Goal: Check status: Check status

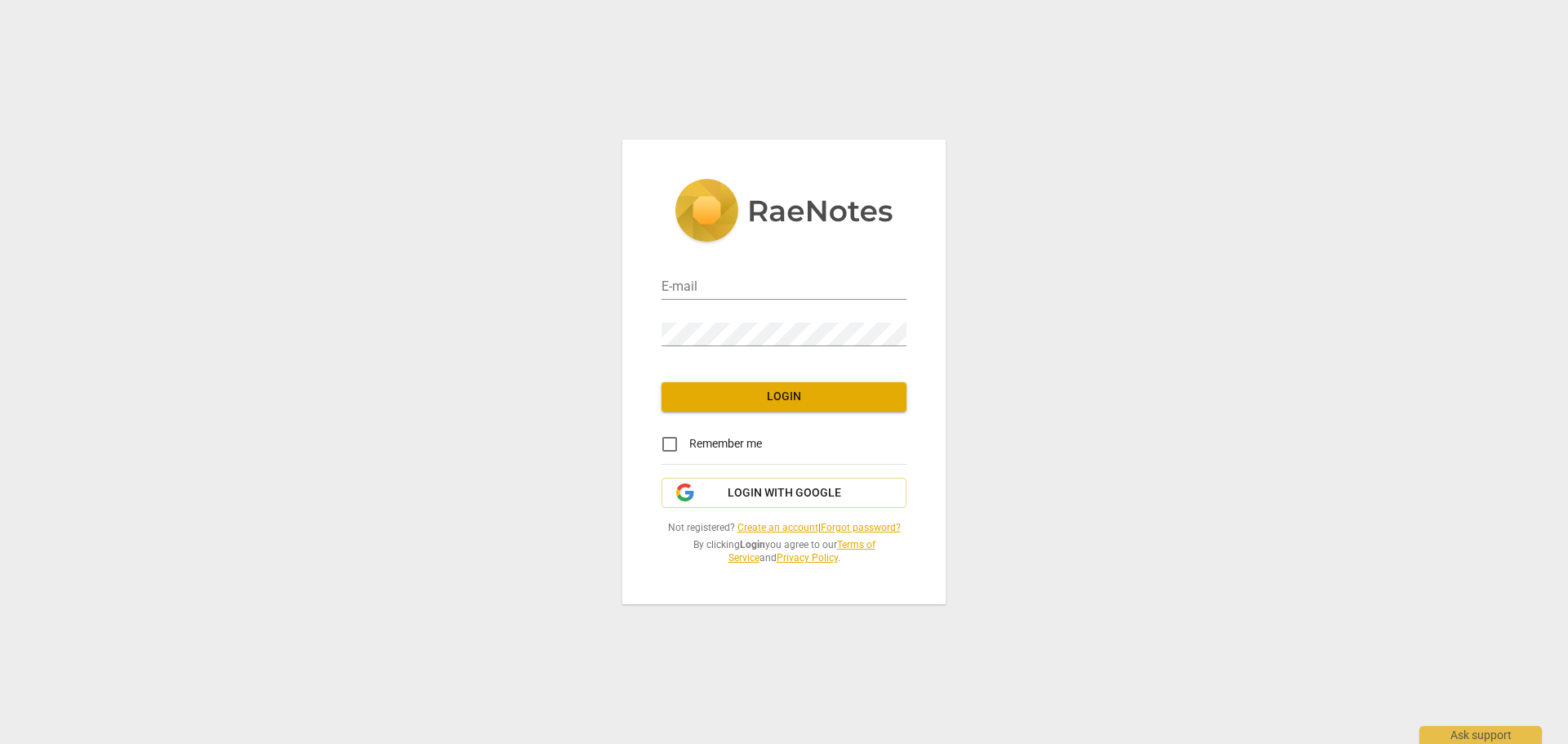
type input "[EMAIL_ADDRESS][DOMAIN_NAME]"
click at [752, 392] on span "Login" at bounding box center [784, 396] width 219 height 16
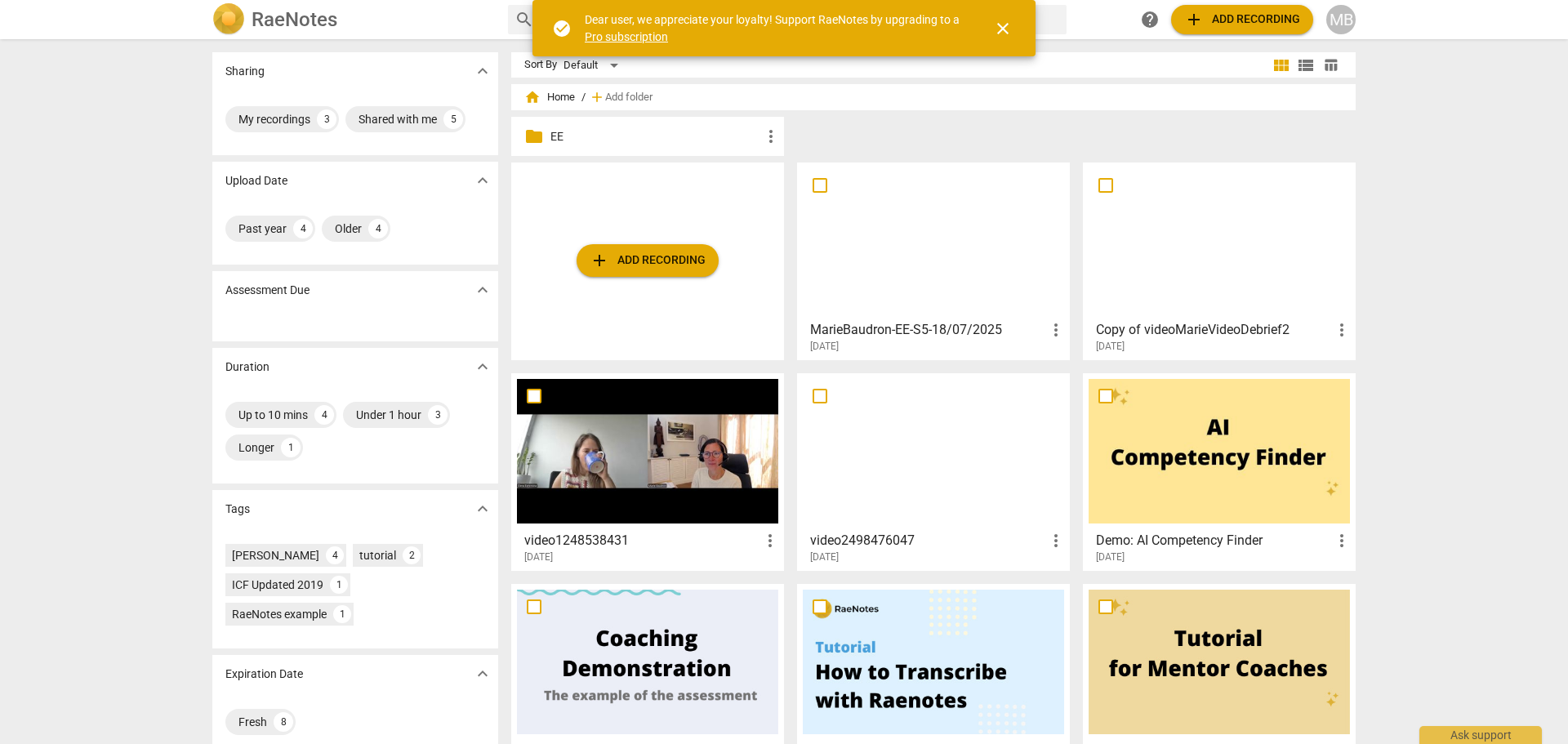
click at [933, 330] on h3 "MarieBaudron-EE-S5-18/07/2025" at bounding box center [928, 330] width 236 height 20
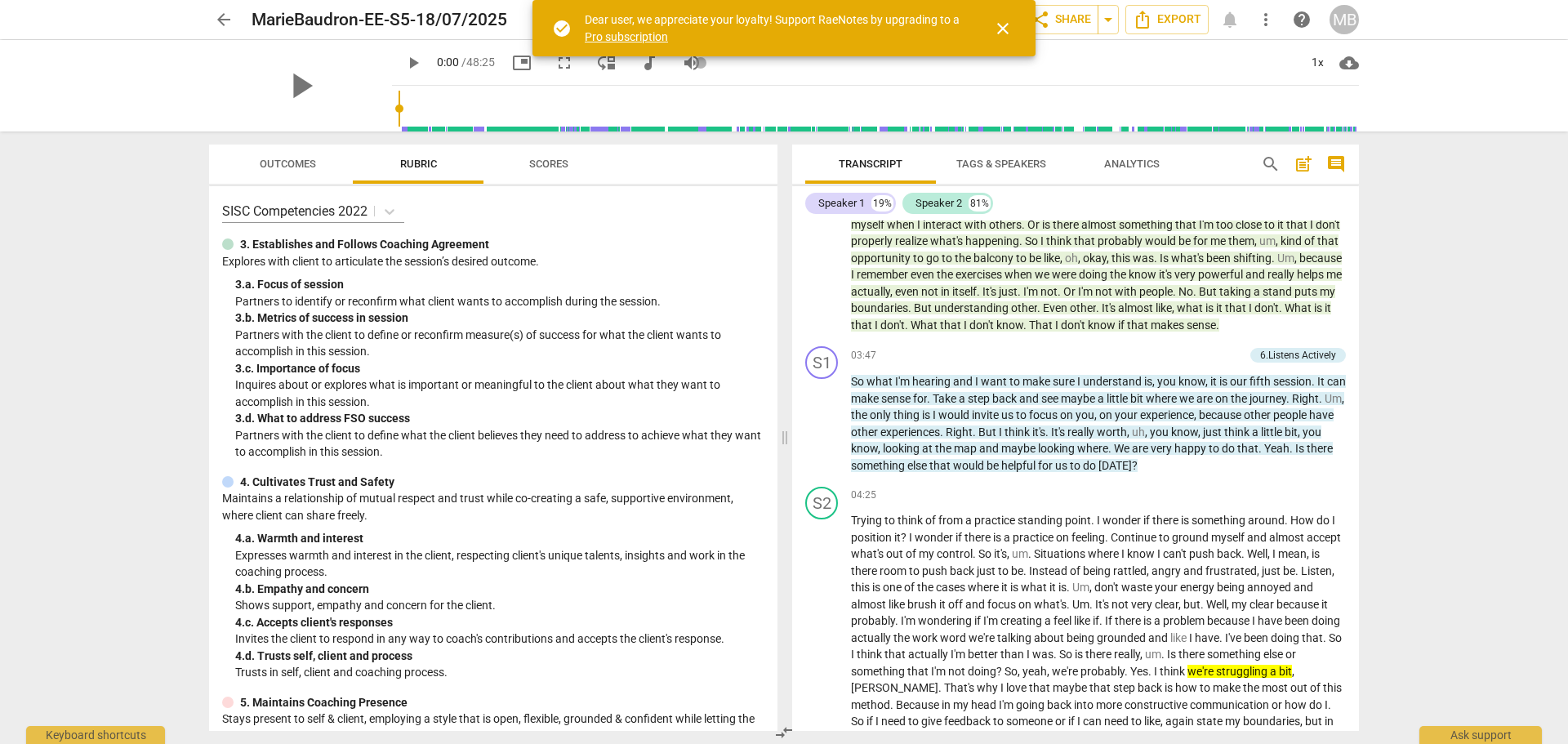
scroll to position [327, 0]
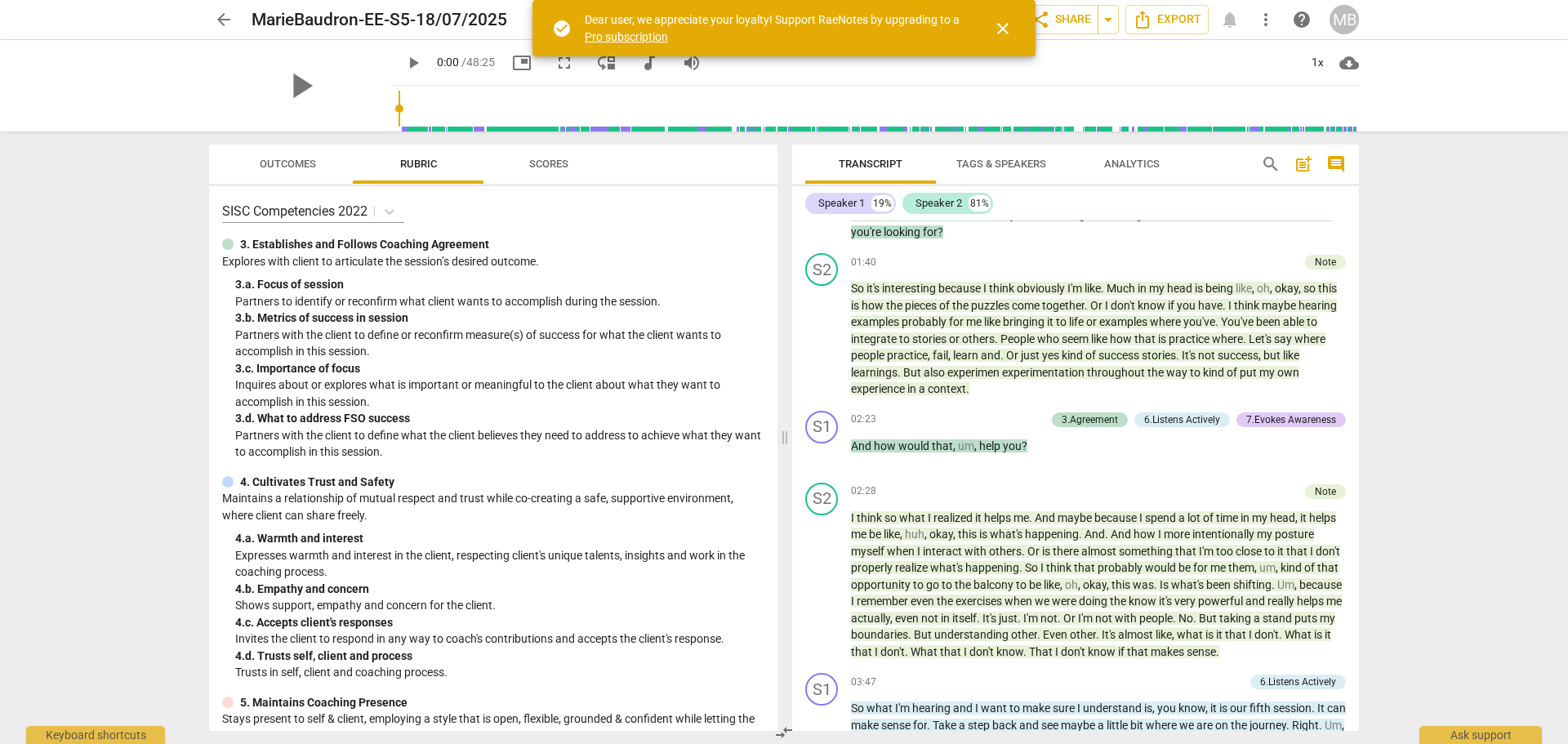
click at [1001, 29] on span "close" at bounding box center [1003, 29] width 20 height 20
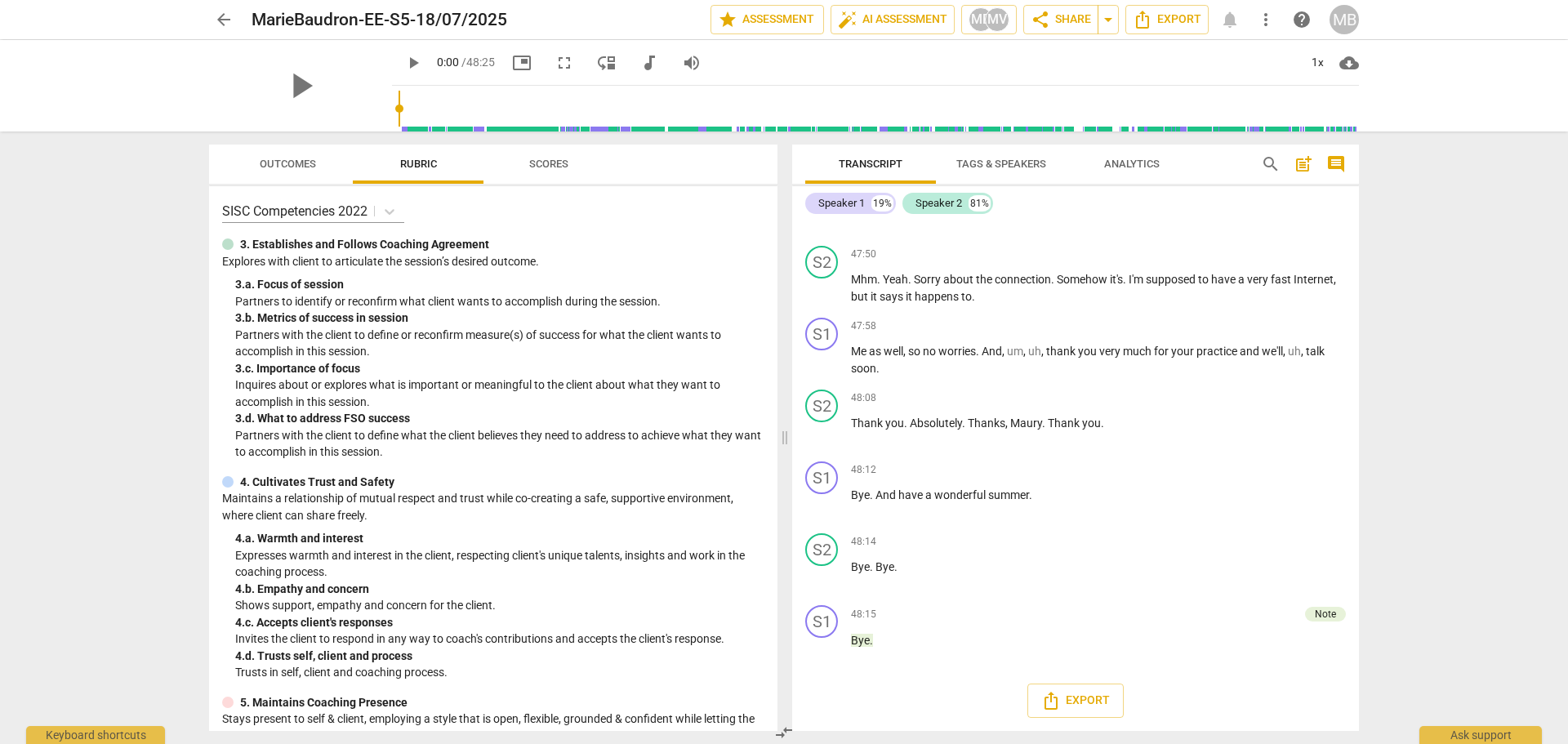
scroll to position [13331, 0]
click at [1325, 614] on div "Note" at bounding box center [1326, 614] width 22 height 14
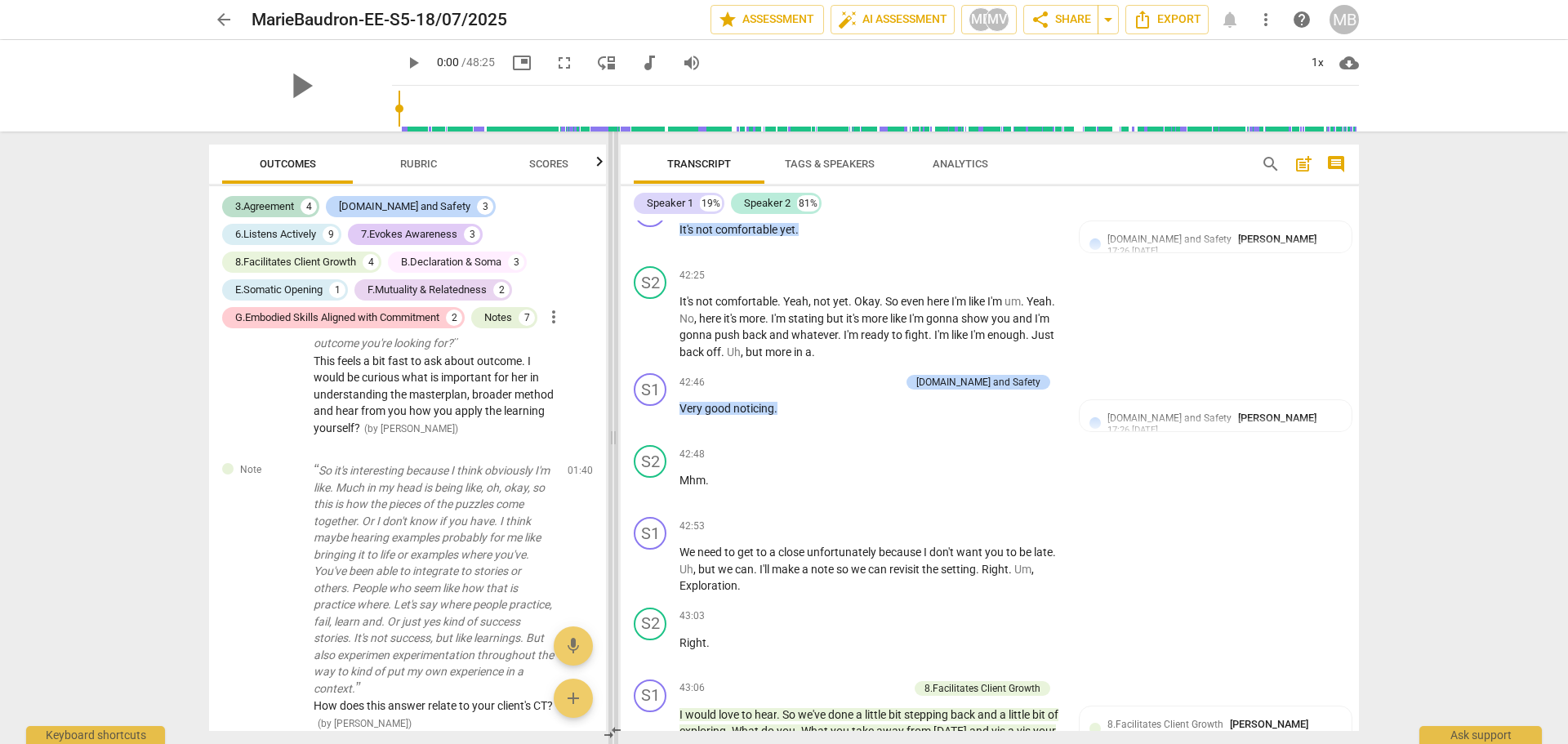
scroll to position [0, 0]
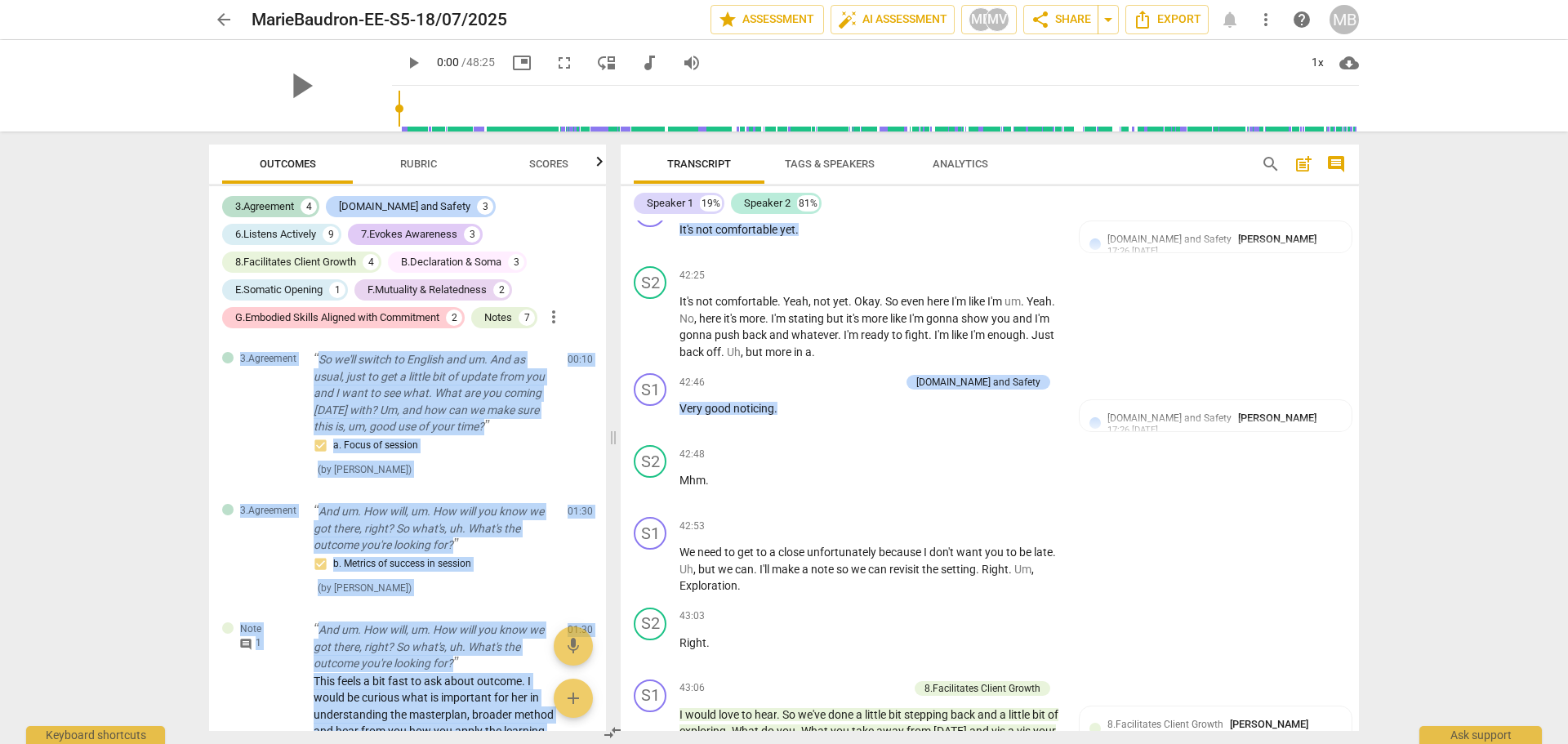
drag, startPoint x: 600, startPoint y: 430, endPoint x: 595, endPoint y: 134, distance: 296.0
click at [595, 134] on div "Outcomes Rubric Scores 3.Agreement 4 [DOMAIN_NAME] and Safety 3 6.Listens Activ…" at bounding box center [404, 438] width 416 height 612
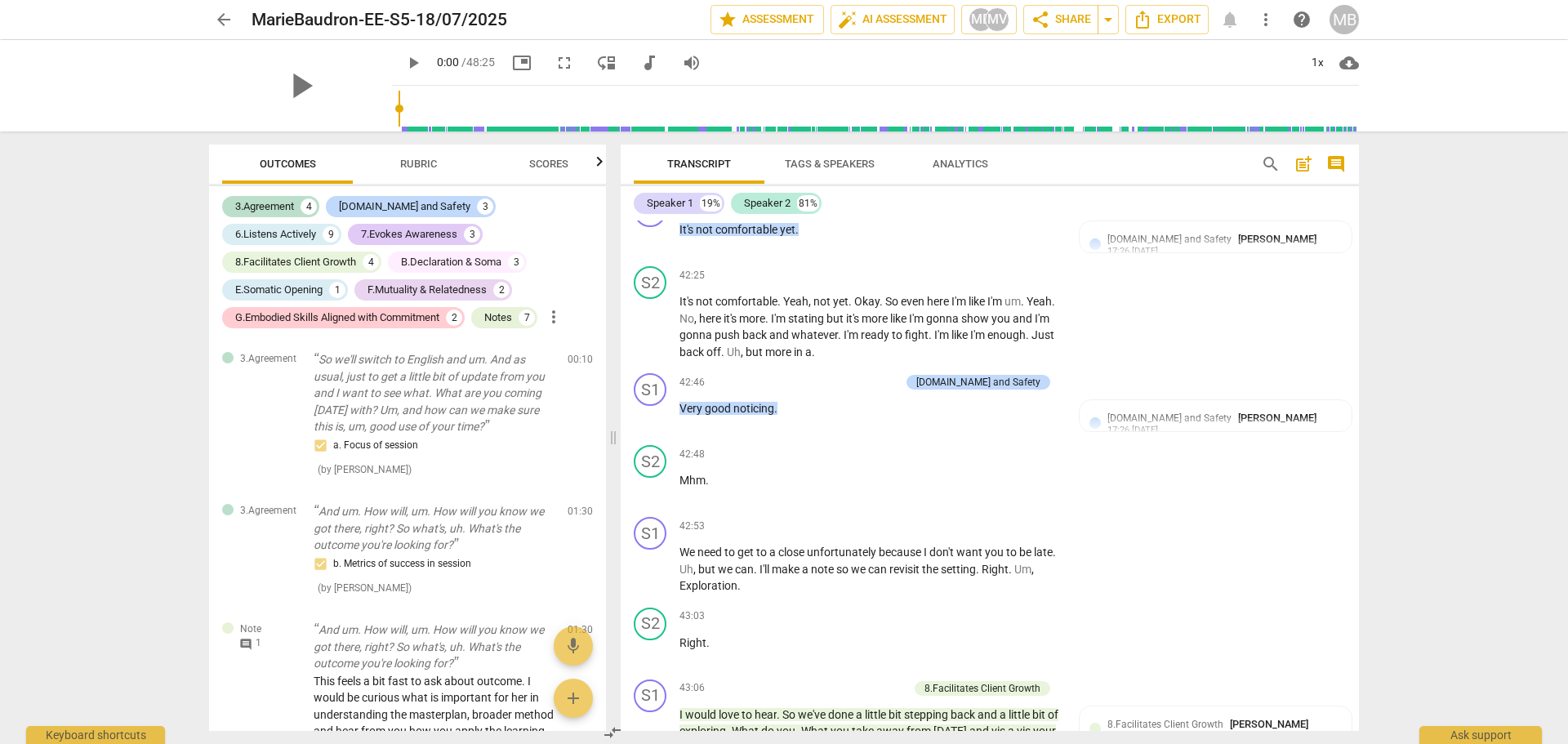
click at [135, 391] on div "arrow_back MarieBaudron-EE-S5-18/07/2025 edit star Assessment auto_fix_high AI …" at bounding box center [784, 372] width 1568 height 744
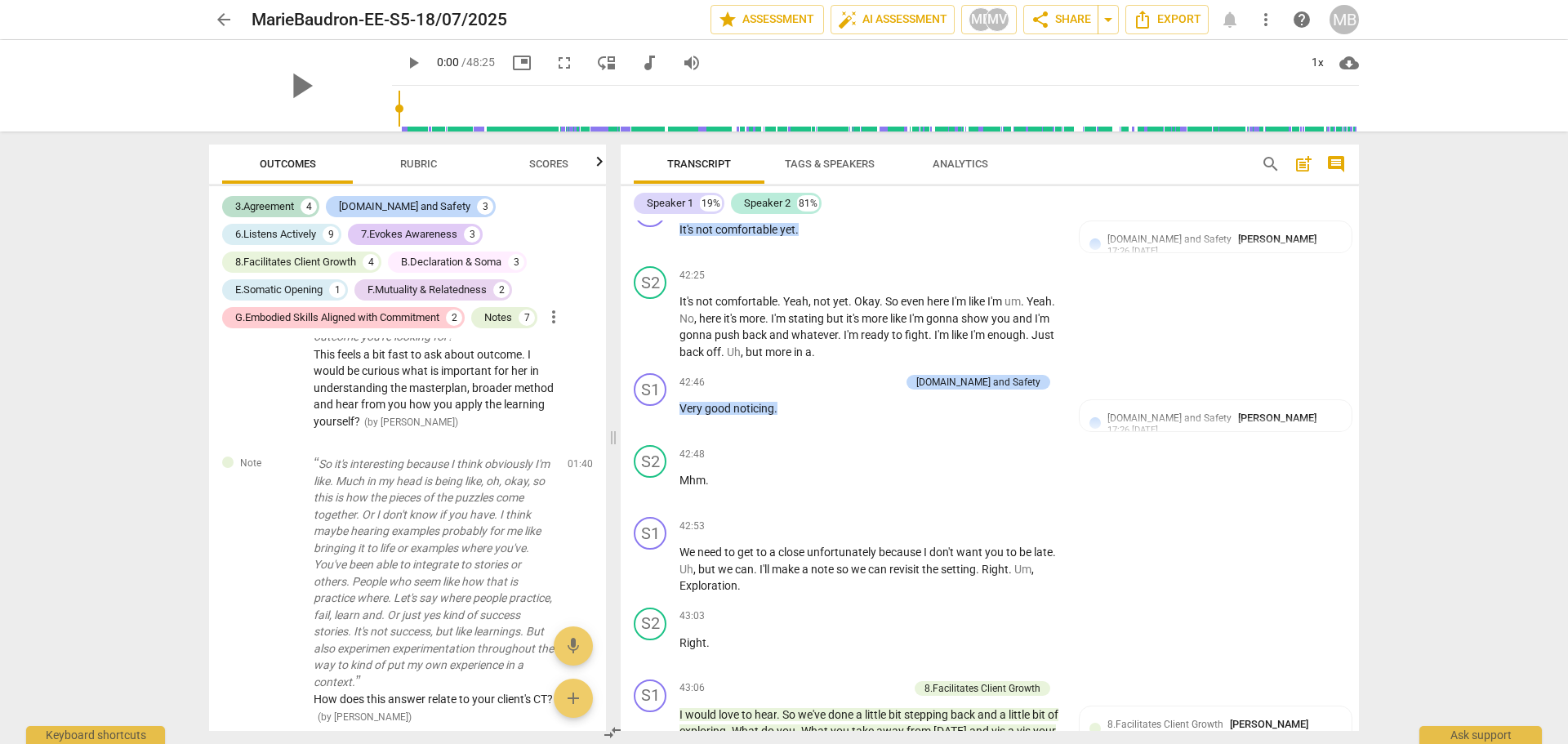
scroll to position [408, 0]
